Goal: Information Seeking & Learning: Learn about a topic

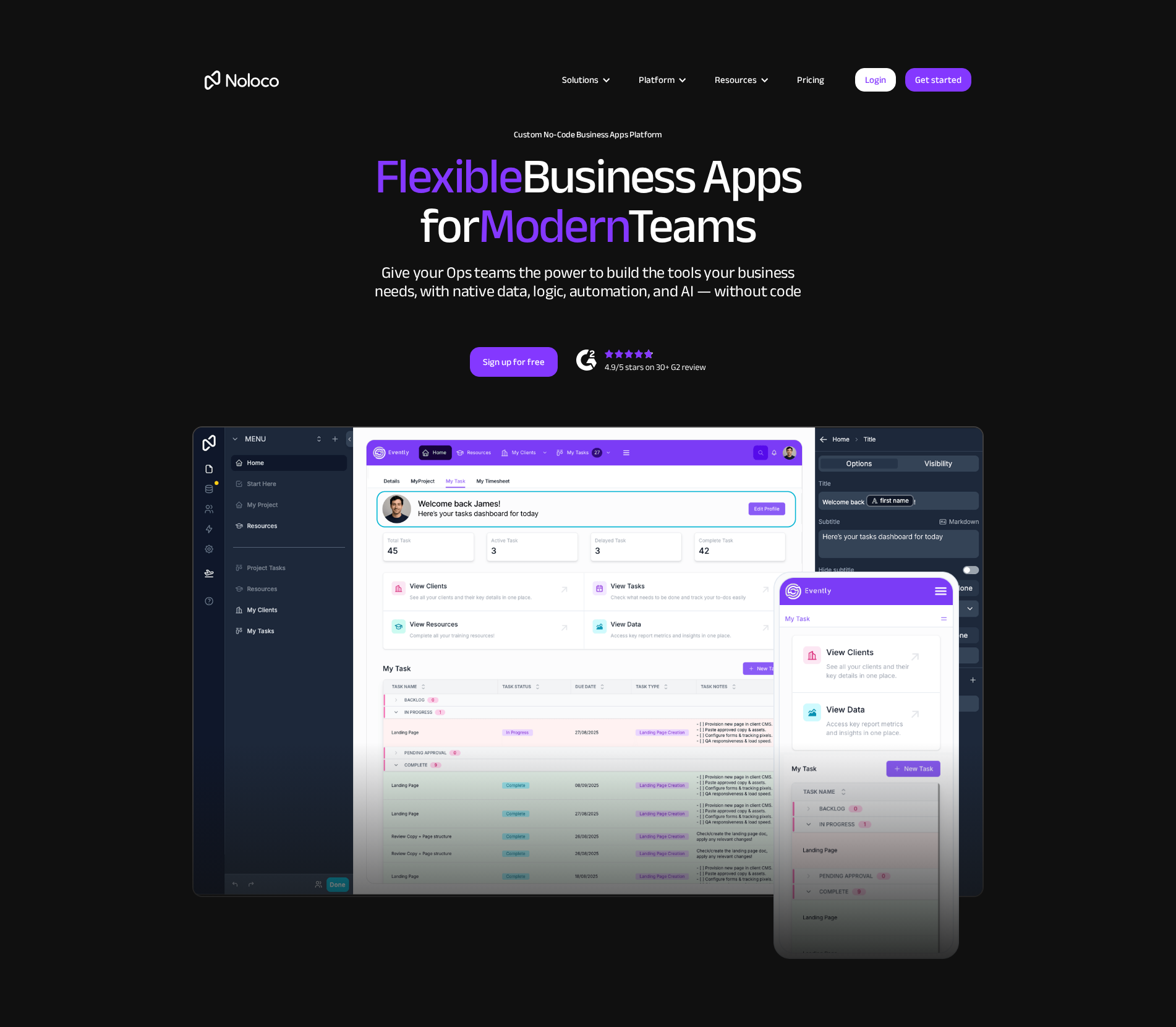
click at [803, 76] on link "Pricing" at bounding box center [811, 80] width 58 height 16
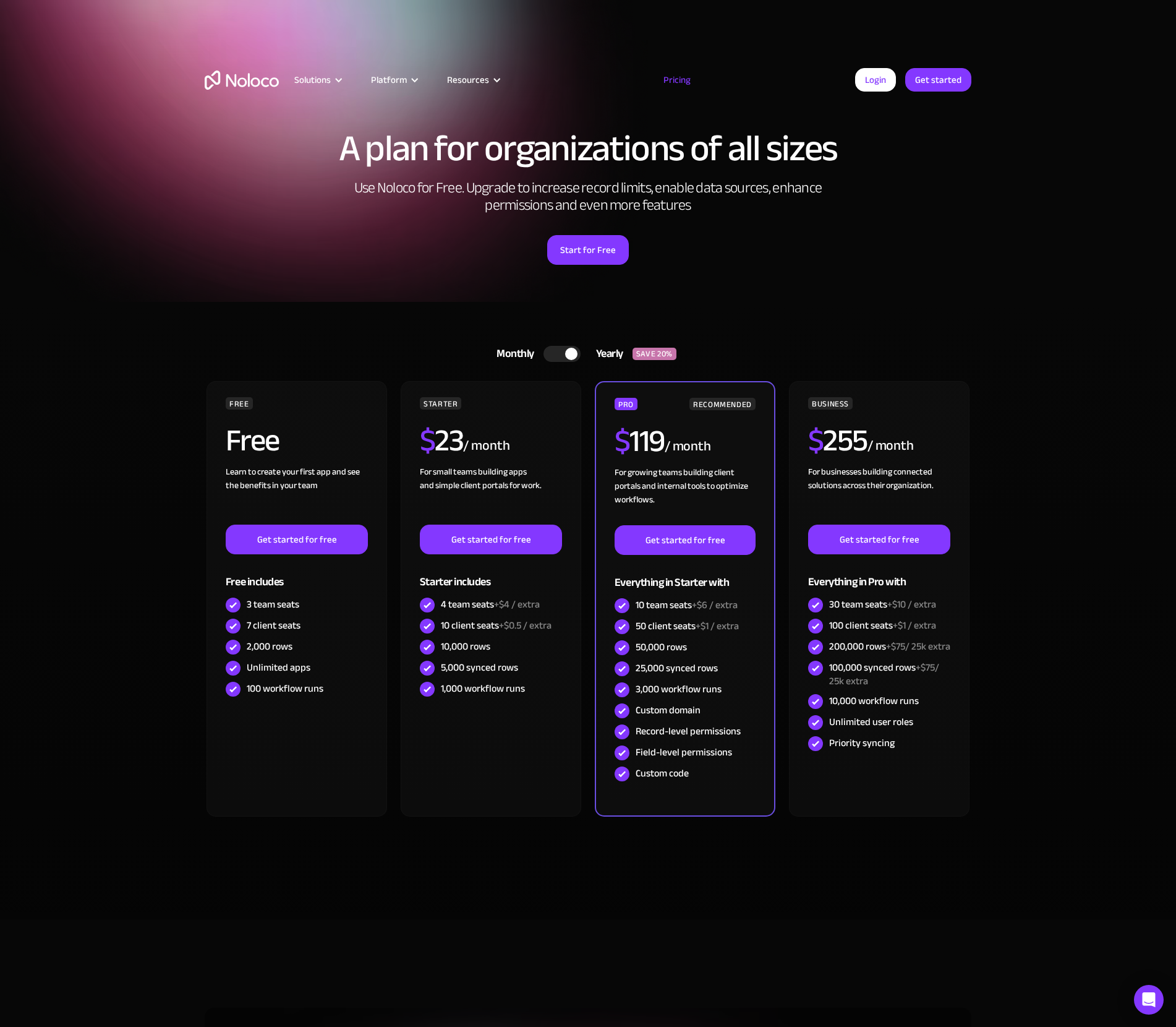
click at [250, 77] on img "home" at bounding box center [241, 80] width 74 height 19
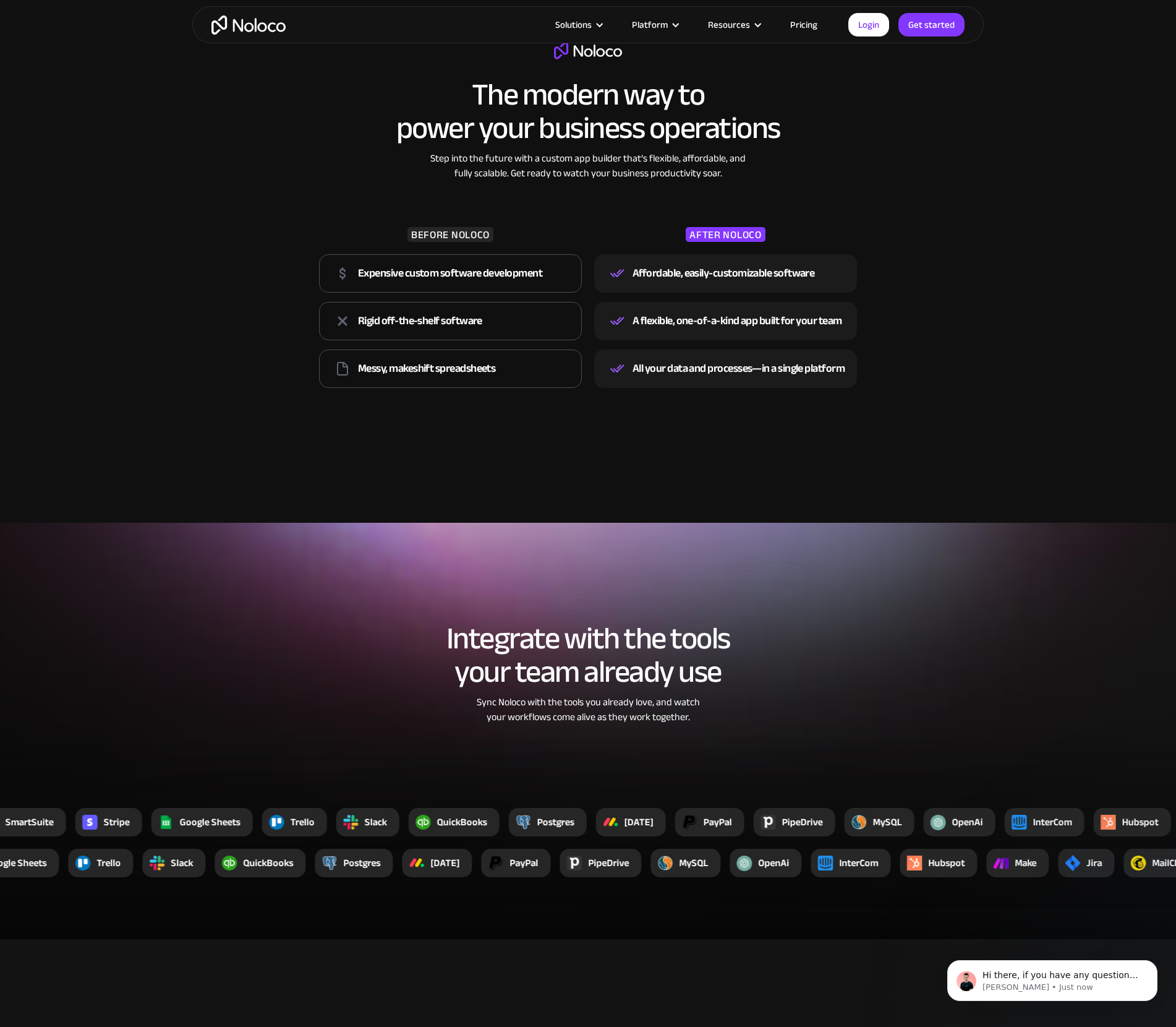
scroll to position [1777, 0]
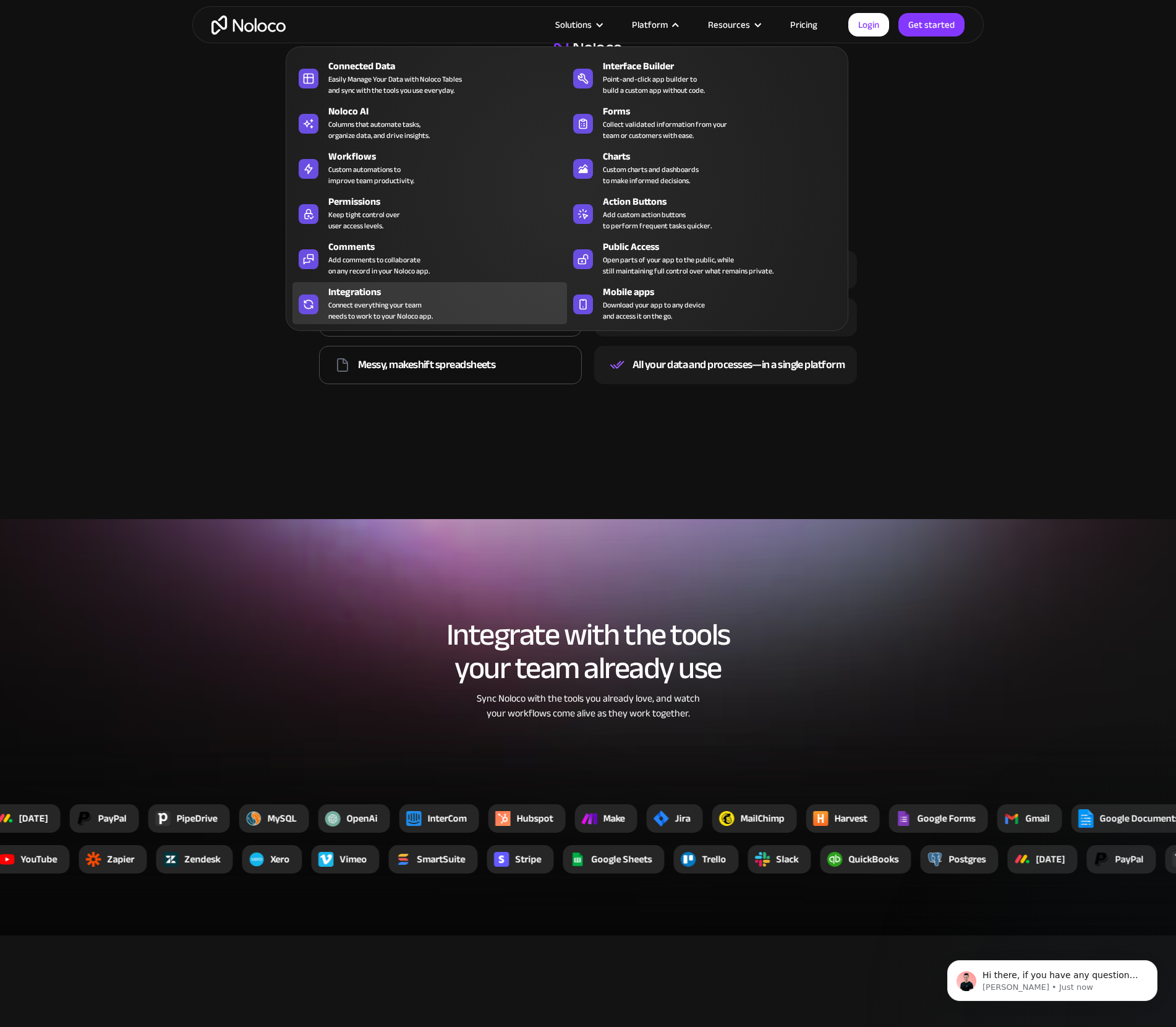
click at [451, 295] on div "Integrations" at bounding box center [450, 292] width 244 height 15
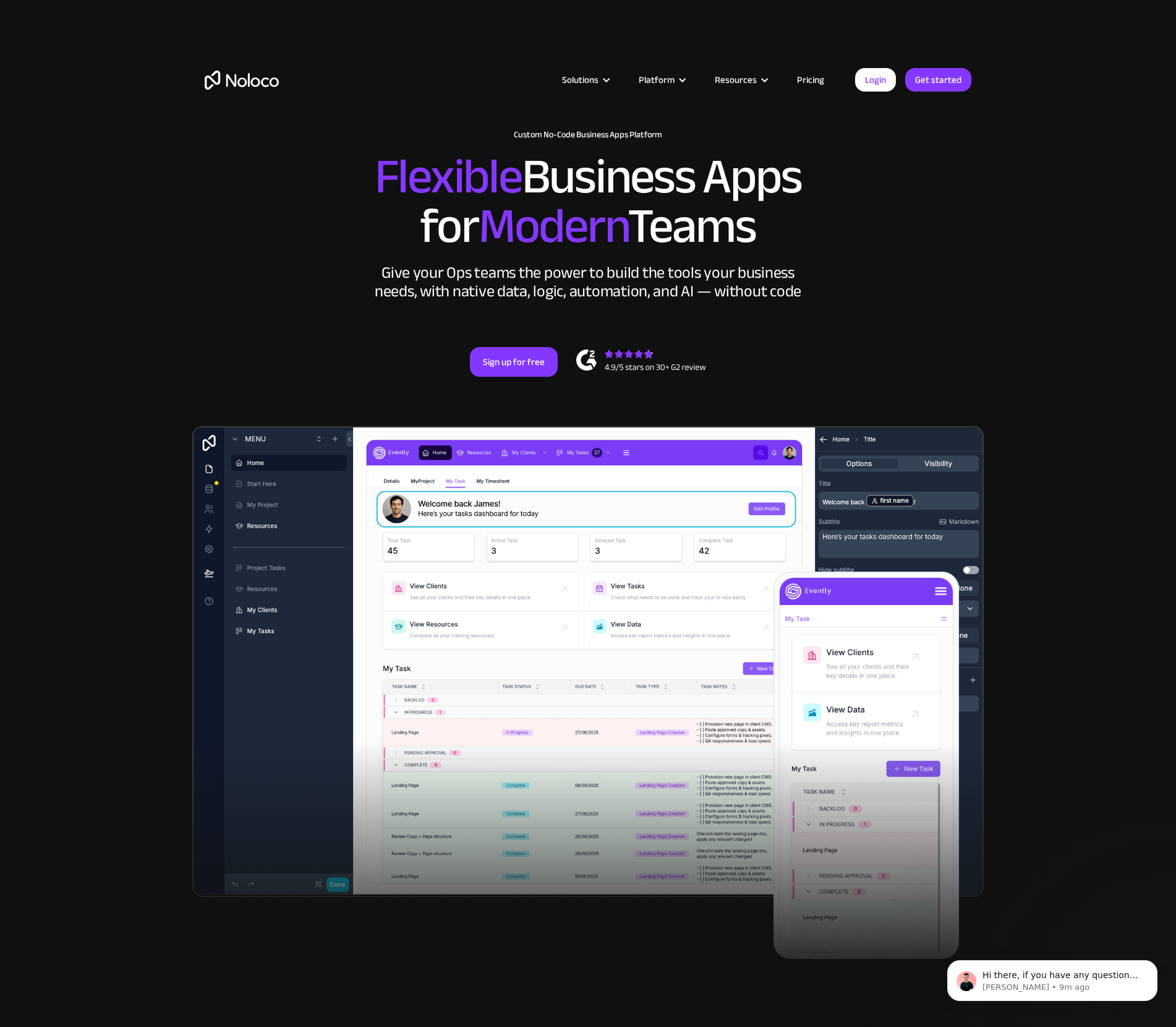
click at [810, 81] on link "Pricing" at bounding box center [811, 80] width 58 height 16
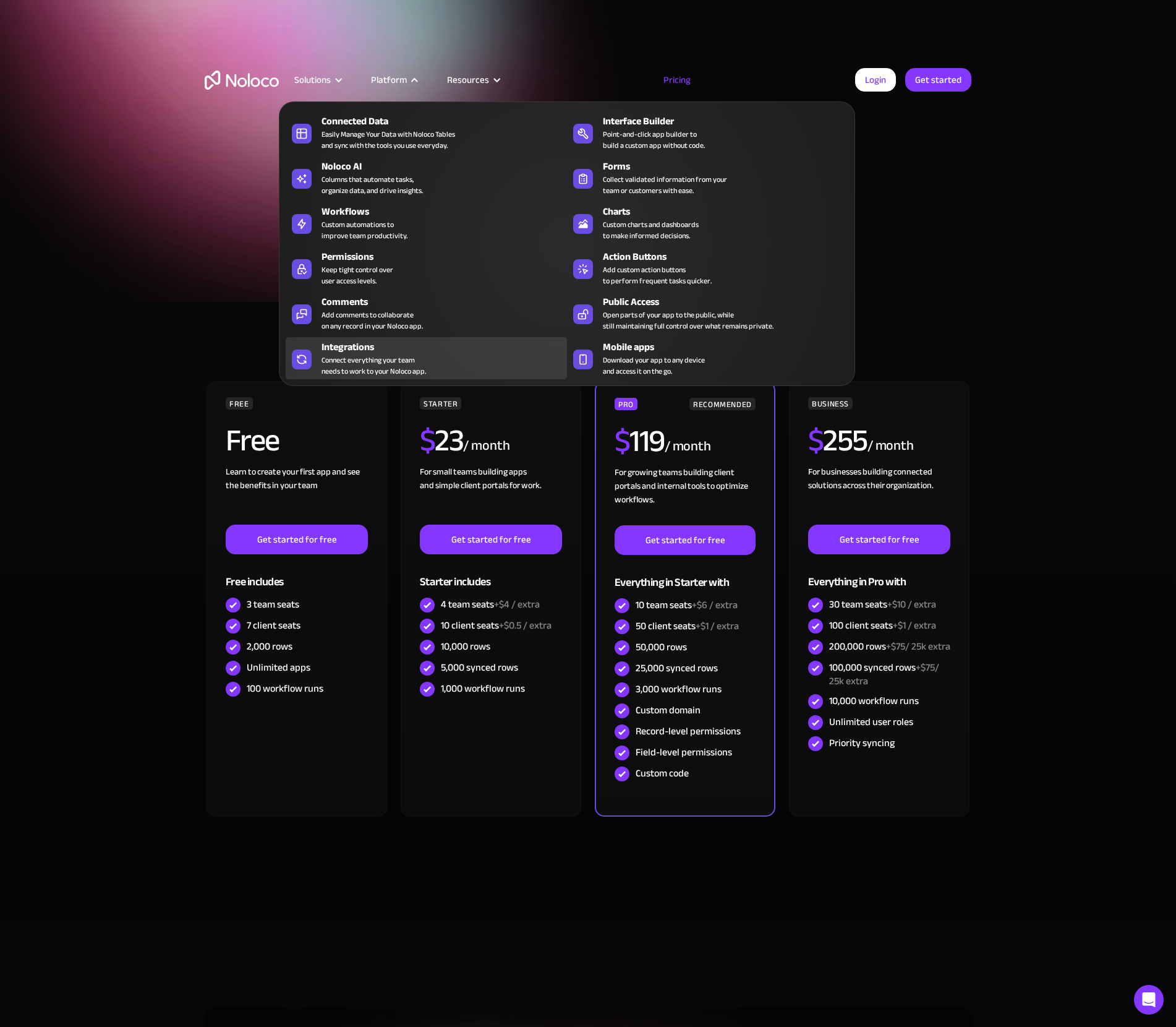
click at [376, 351] on div "Integrations" at bounding box center [447, 347] width 251 height 15
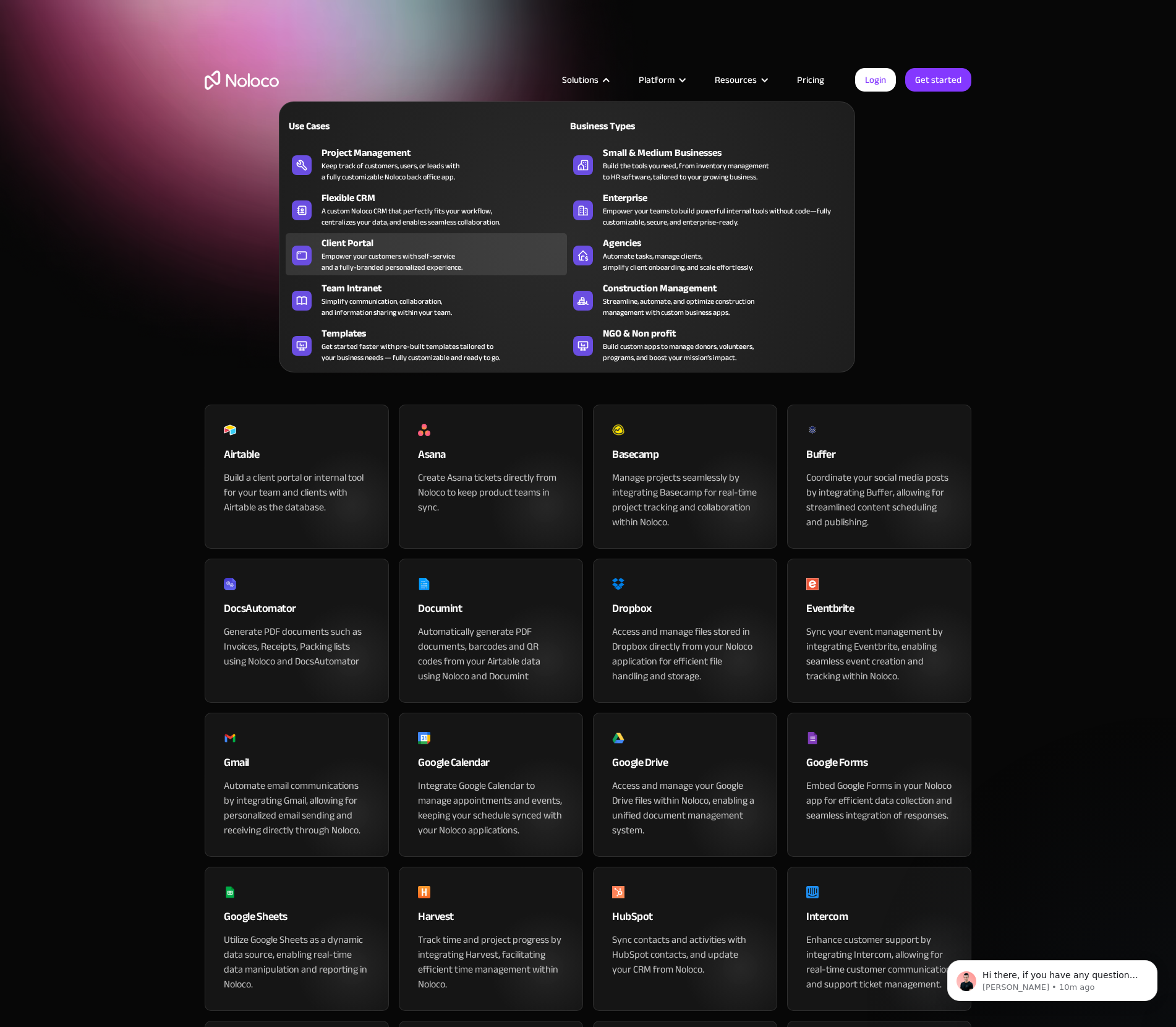
click at [458, 253] on div "Empower your customers with self-service and a fully-branded personalized exper…" at bounding box center [391, 262] width 141 height 22
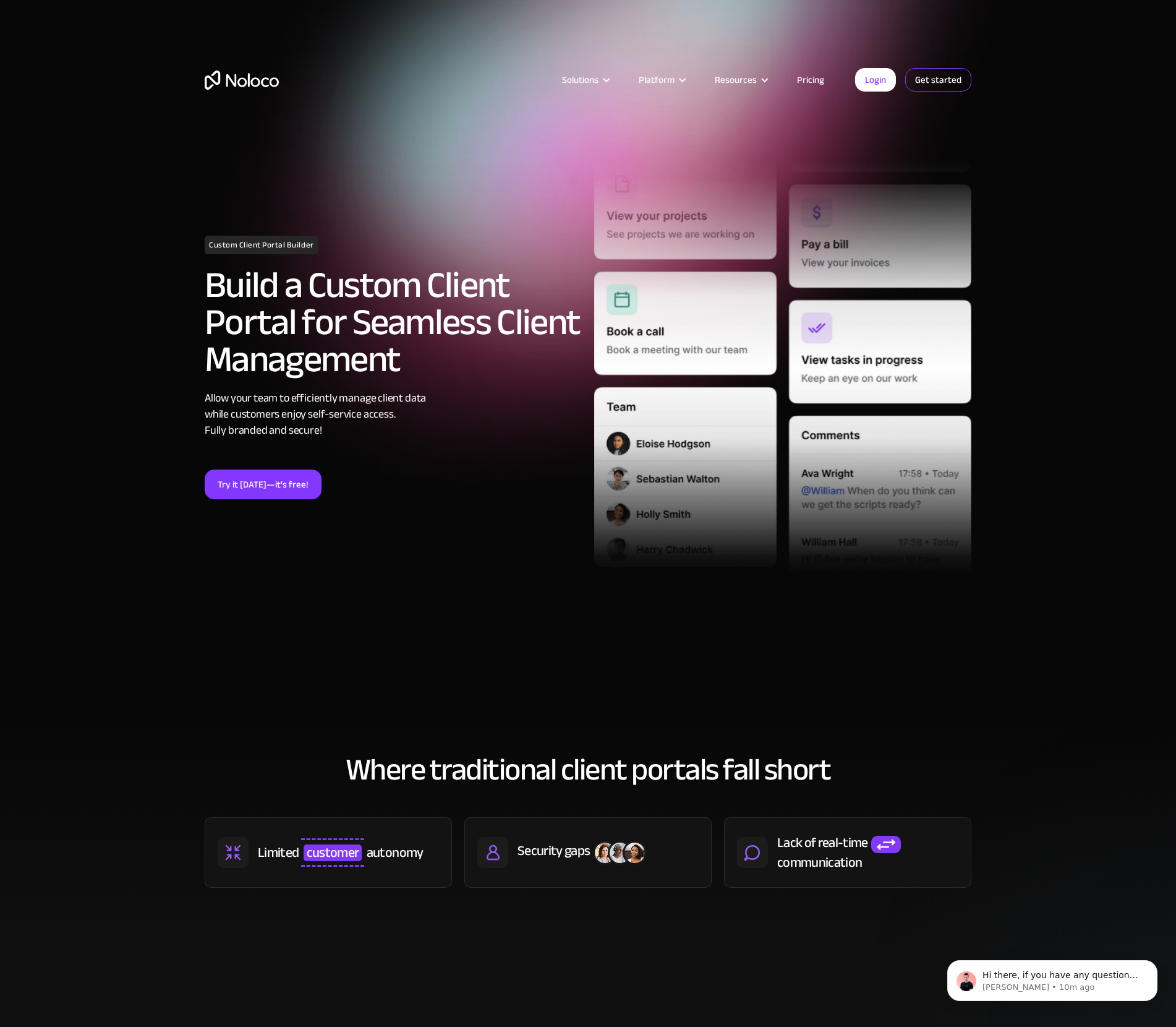
click at [936, 82] on link "Get started" at bounding box center [938, 80] width 66 height 24
